Goal: Check status: Check status

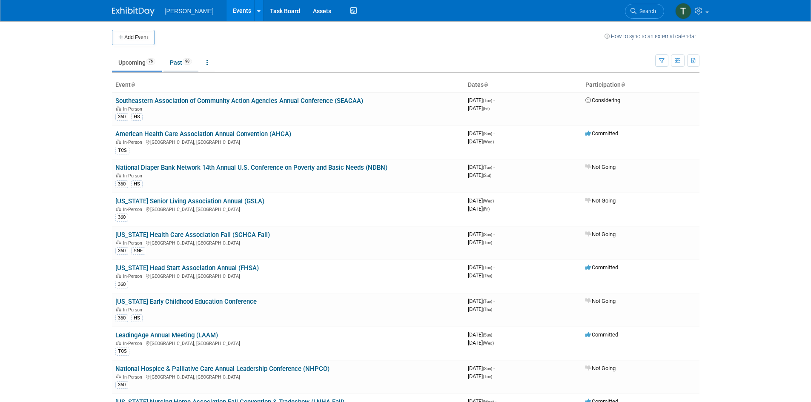
click at [179, 64] on link "Past 98" at bounding box center [180, 62] width 35 height 16
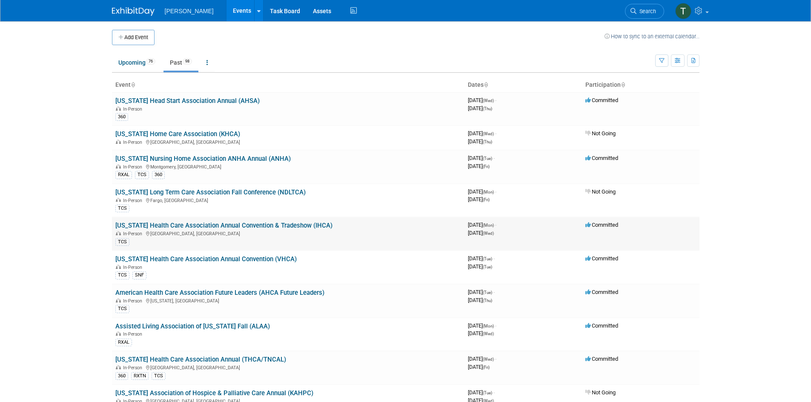
click at [276, 225] on link "[US_STATE] Health Care Association Annual Convention & Tradeshow (IHCA)" at bounding box center [223, 226] width 217 height 8
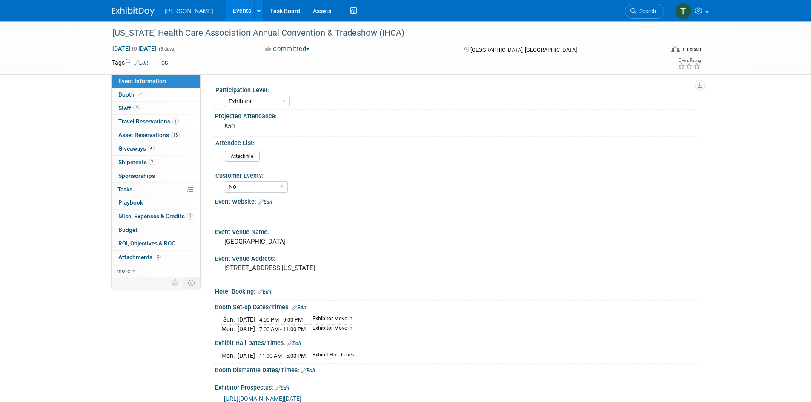
select select "Exhibitor"
select select "No"
click at [161, 135] on span "Asset Reservations 13" at bounding box center [148, 135] width 61 height 7
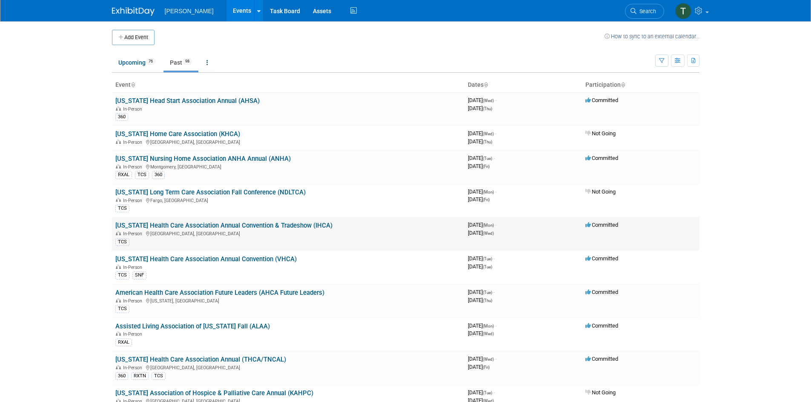
click at [178, 227] on link "[US_STATE] Health Care Association Annual Convention & Tradeshow (IHCA)" at bounding box center [223, 226] width 217 height 8
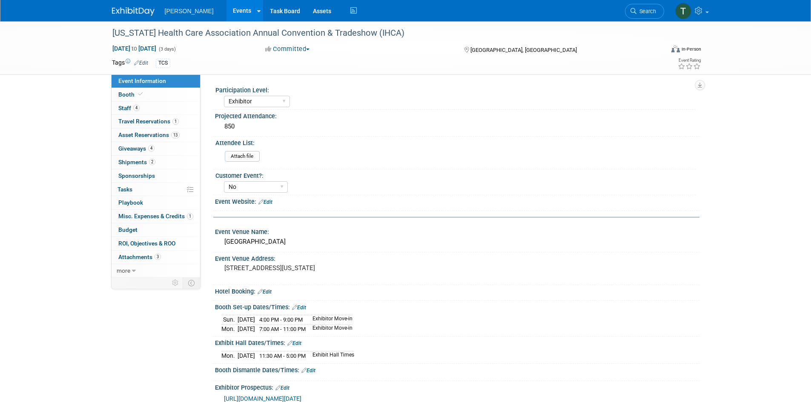
select select "Exhibitor"
select select "No"
click at [154, 217] on span "Misc. Expenses & Credits 1" at bounding box center [155, 216] width 75 height 7
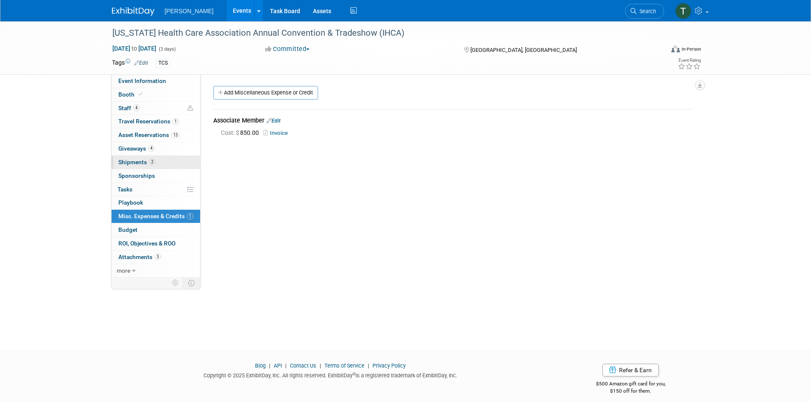
click at [130, 162] on span "Shipments 2" at bounding box center [136, 162] width 37 height 7
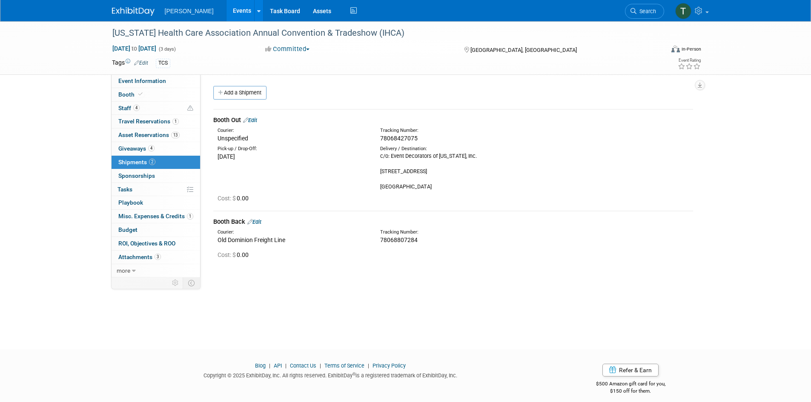
drag, startPoint x: 418, startPoint y: 238, endPoint x: 377, endPoint y: 238, distance: 40.4
click at [377, 238] on div "Tracking Number: 78068807284" at bounding box center [476, 236] width 204 height 15
copy span "78068807284"
